Goal: Task Accomplishment & Management: Use online tool/utility

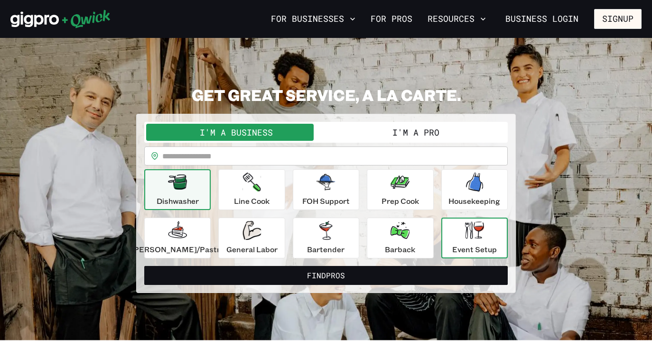
click at [465, 223] on icon "button" at bounding box center [474, 230] width 19 height 19
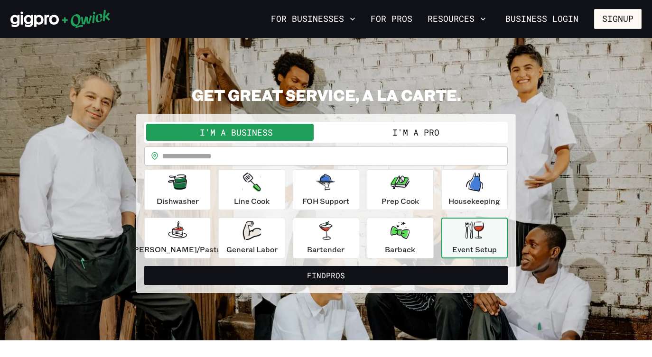
click at [427, 139] on button "I'm a Pro" at bounding box center [416, 132] width 180 height 17
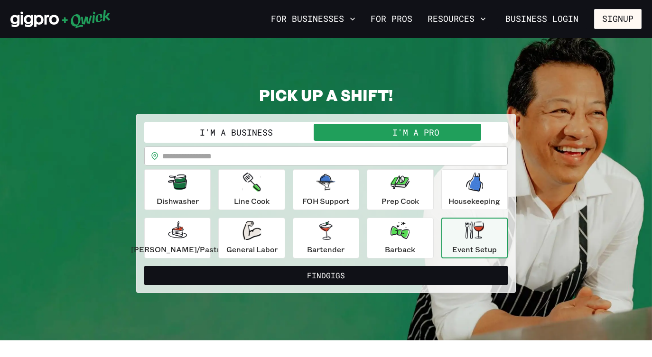
click at [470, 233] on icon "button" at bounding box center [474, 230] width 19 height 18
click at [374, 155] on input "text" at bounding box center [334, 156] width 345 height 19
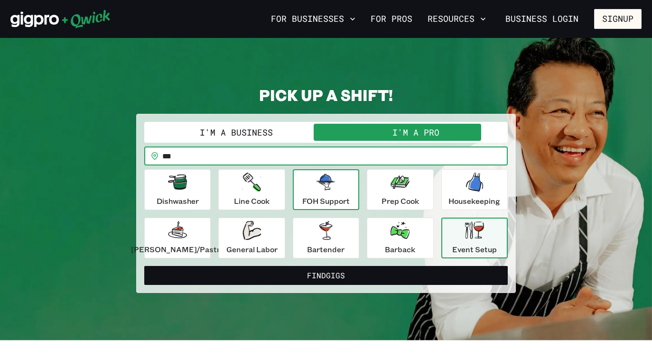
type input "*****"
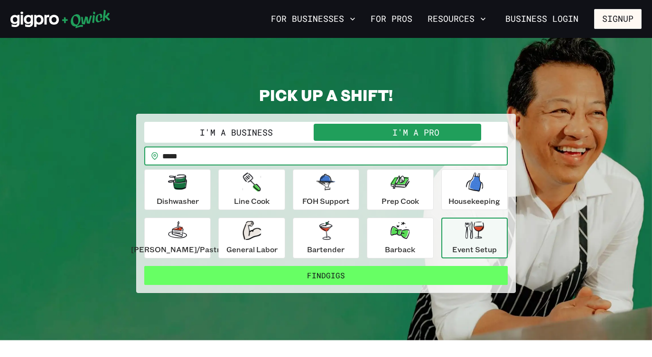
click at [376, 278] on button "Find Gigs" at bounding box center [325, 275] width 363 height 19
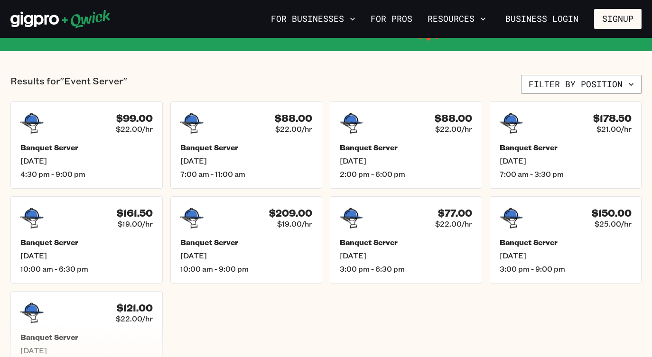
scroll to position [0, 0]
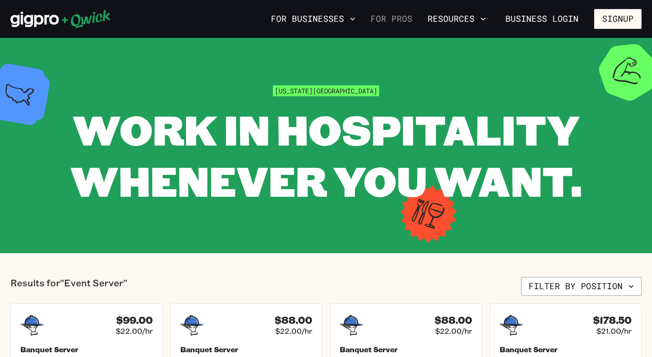
click at [393, 18] on link "For Pros" at bounding box center [391, 19] width 49 height 16
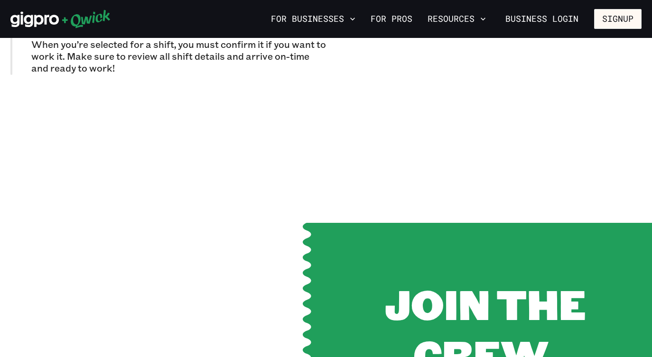
scroll to position [1177, 0]
